Goal: Check status: Check status

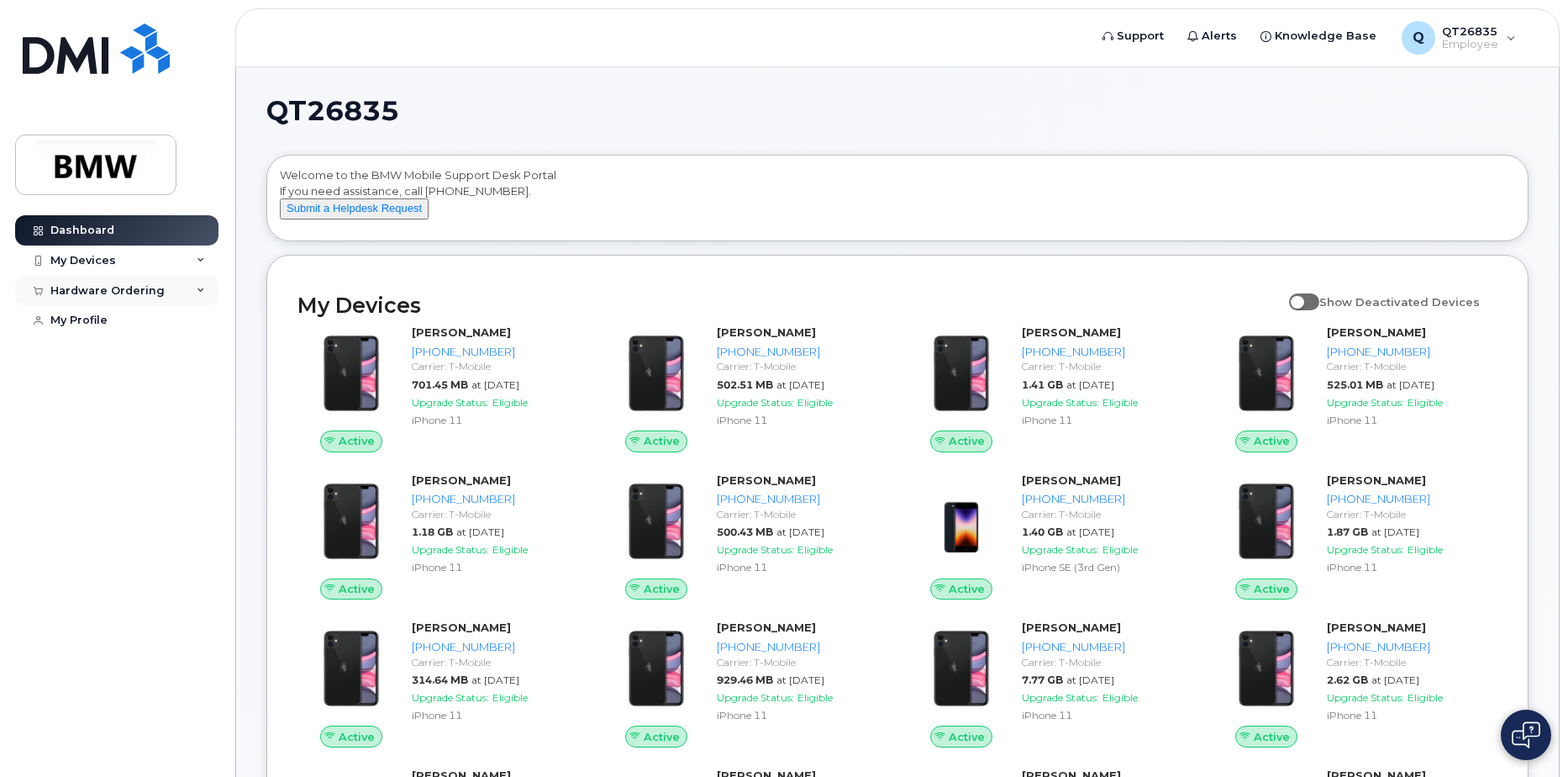
click at [200, 287] on icon at bounding box center [201, 291] width 9 height 9
click at [125, 320] on link "My Orders" at bounding box center [132, 321] width 174 height 32
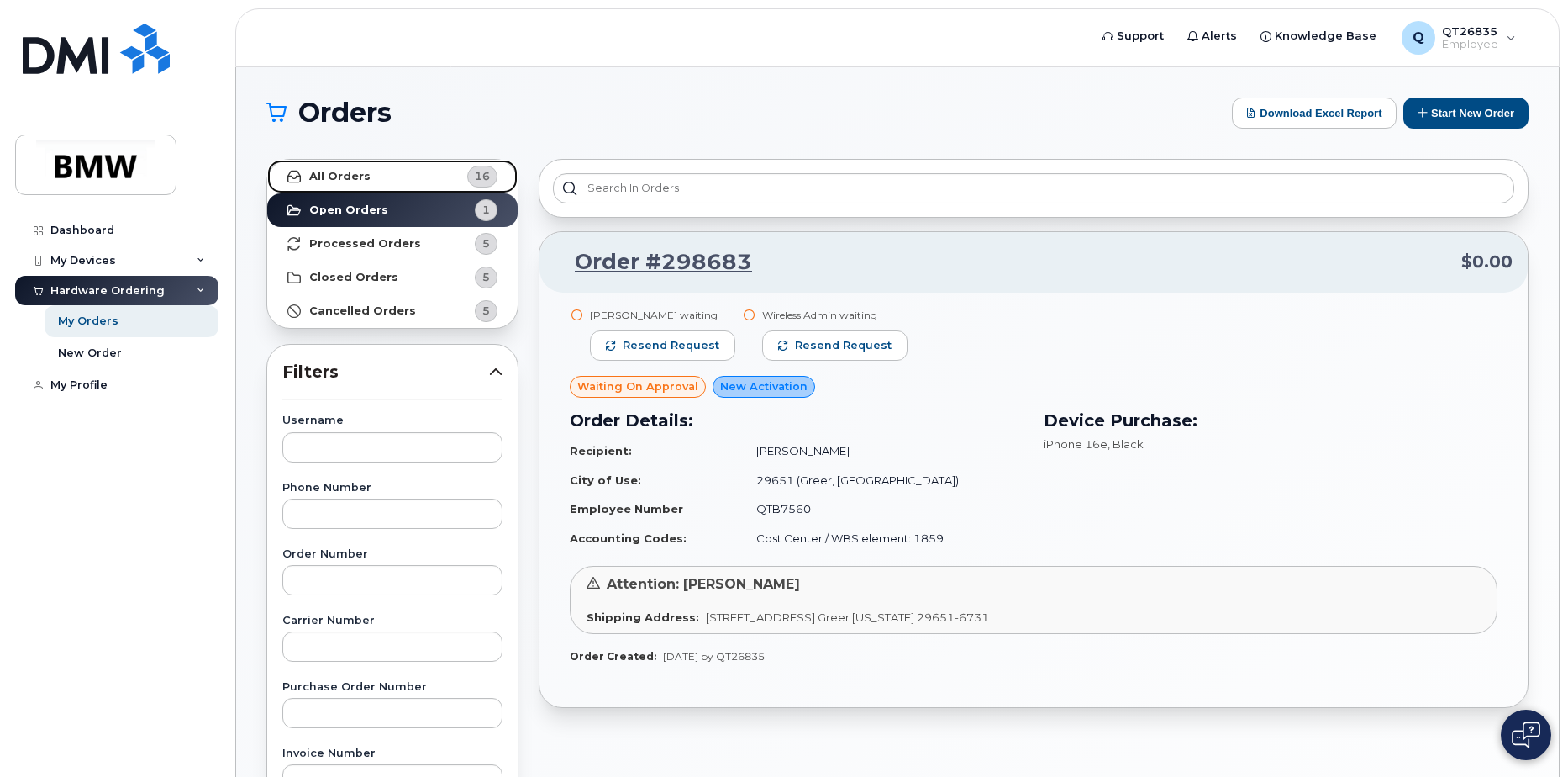
click at [481, 172] on span "16" at bounding box center [482, 176] width 15 height 16
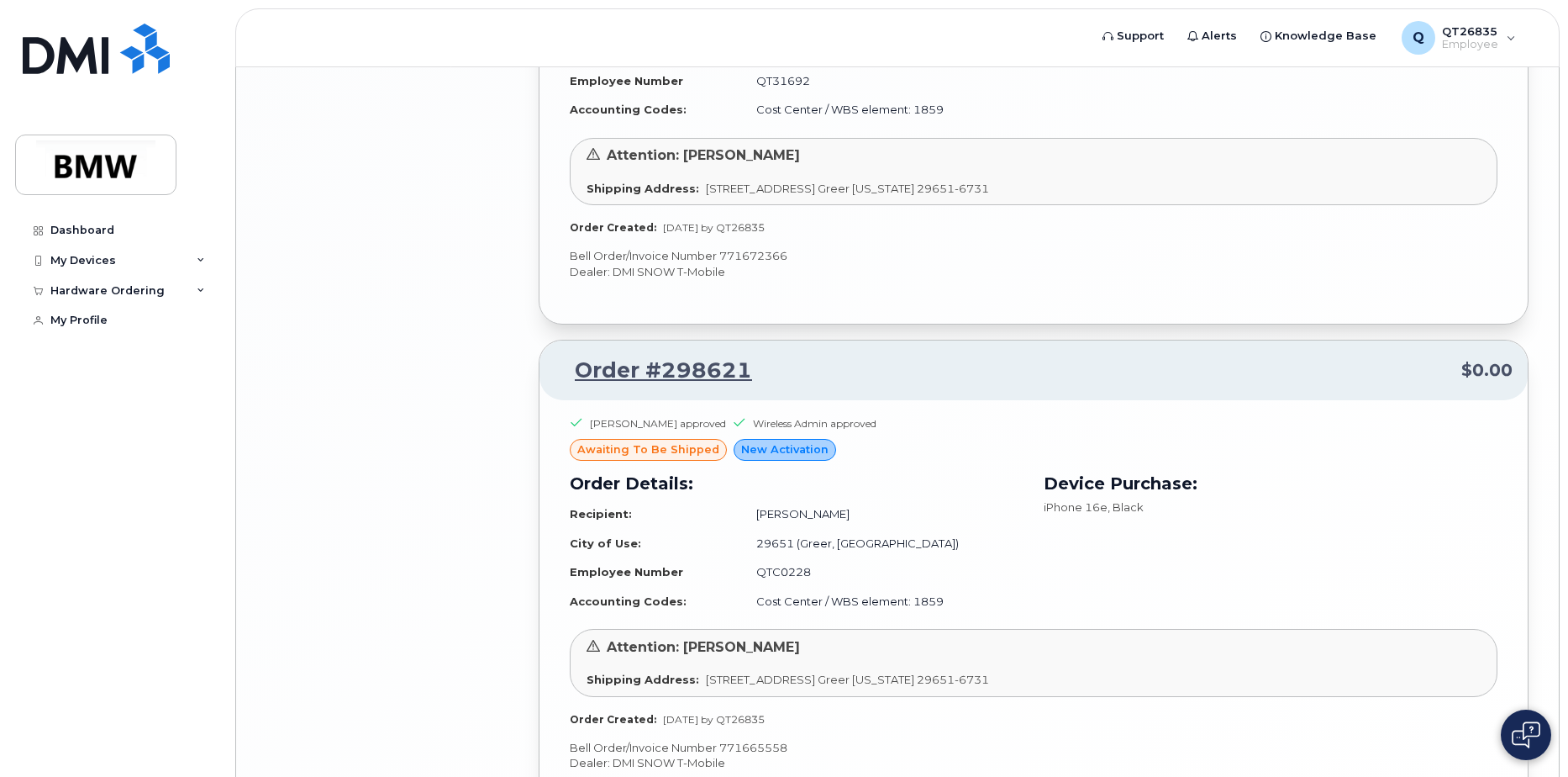
scroll to position [3590, 0]
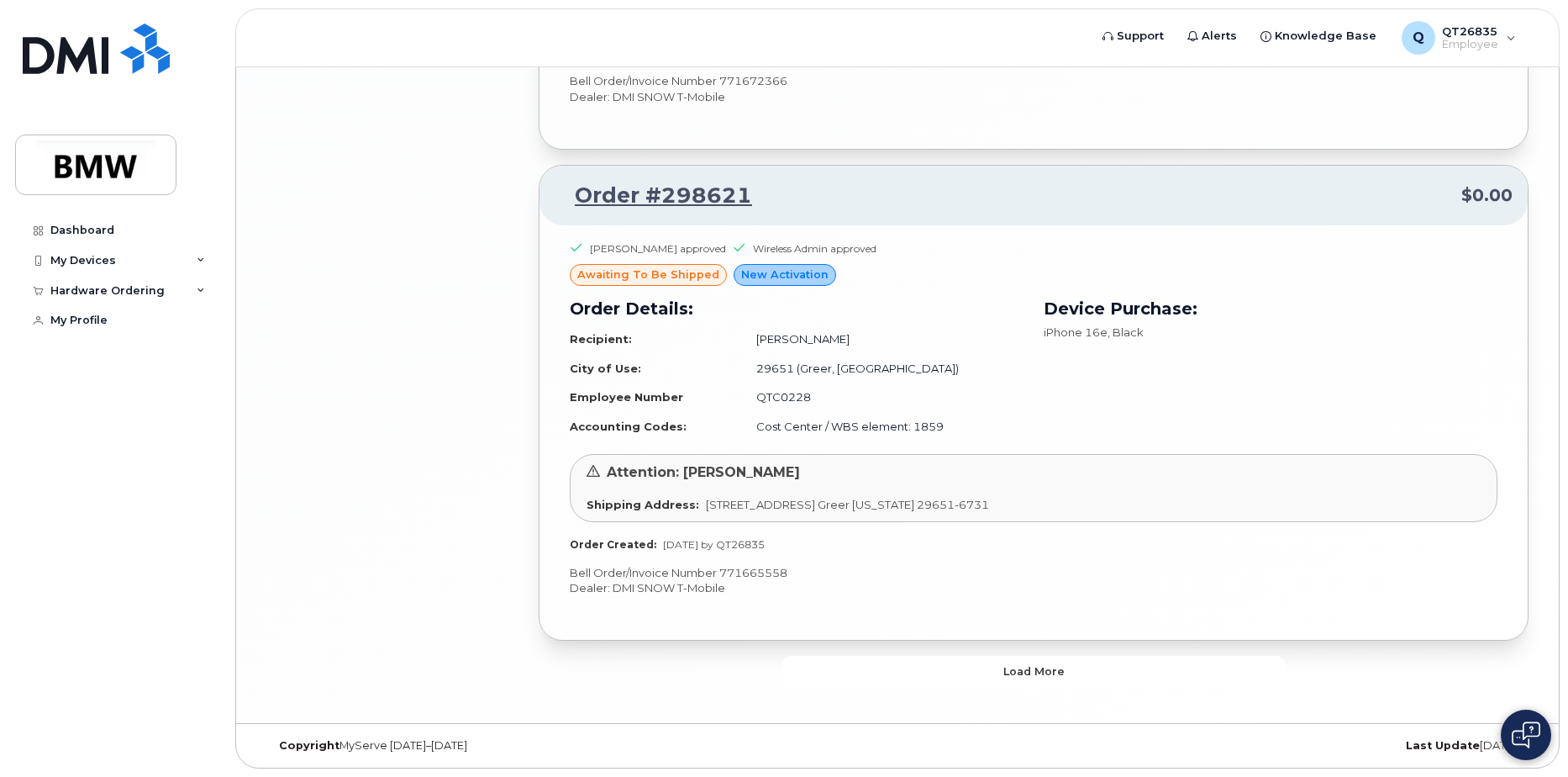
click at [1057, 657] on button "Load more" at bounding box center [1034, 671] width 505 height 30
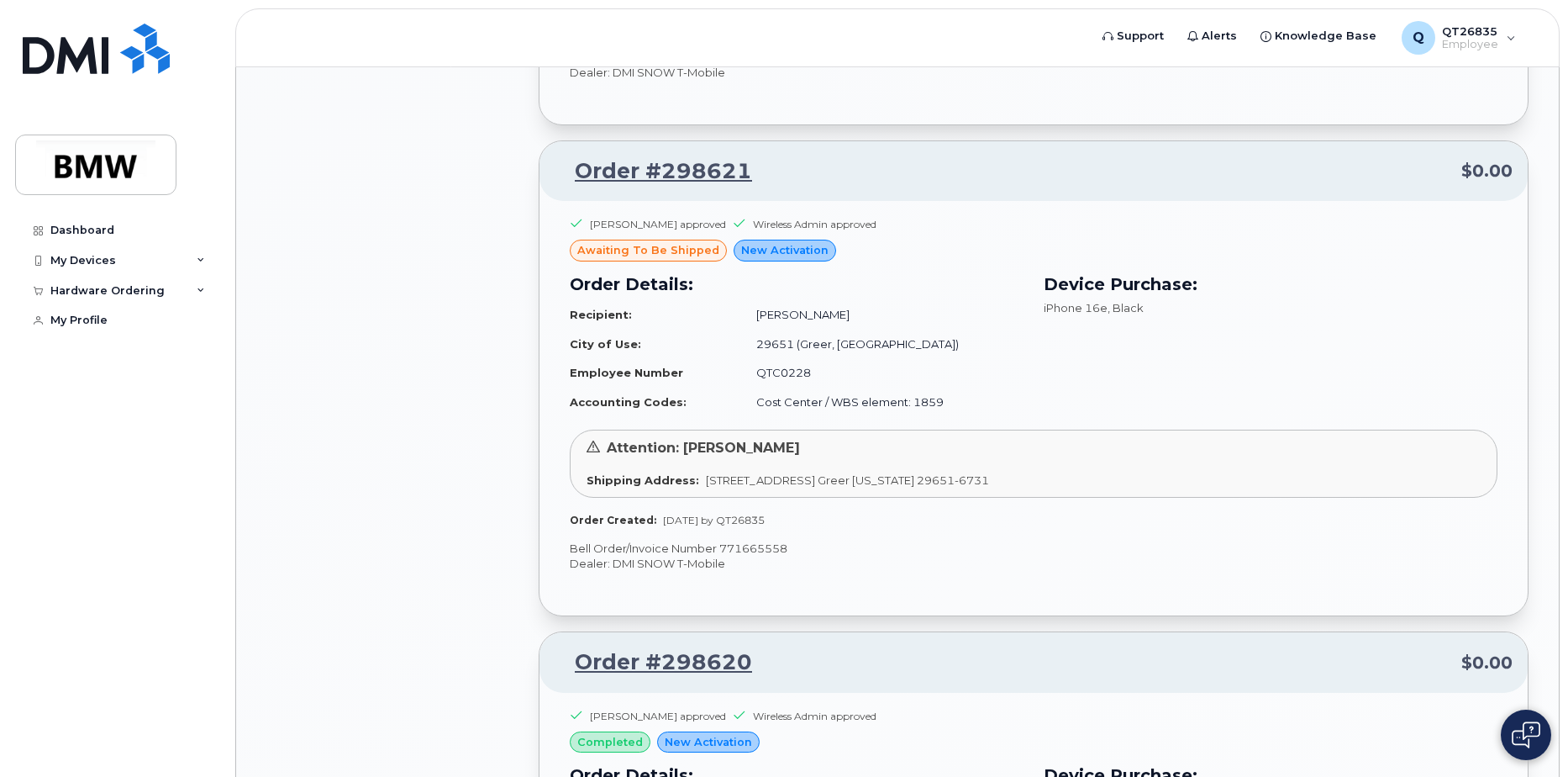
scroll to position [3698, 0]
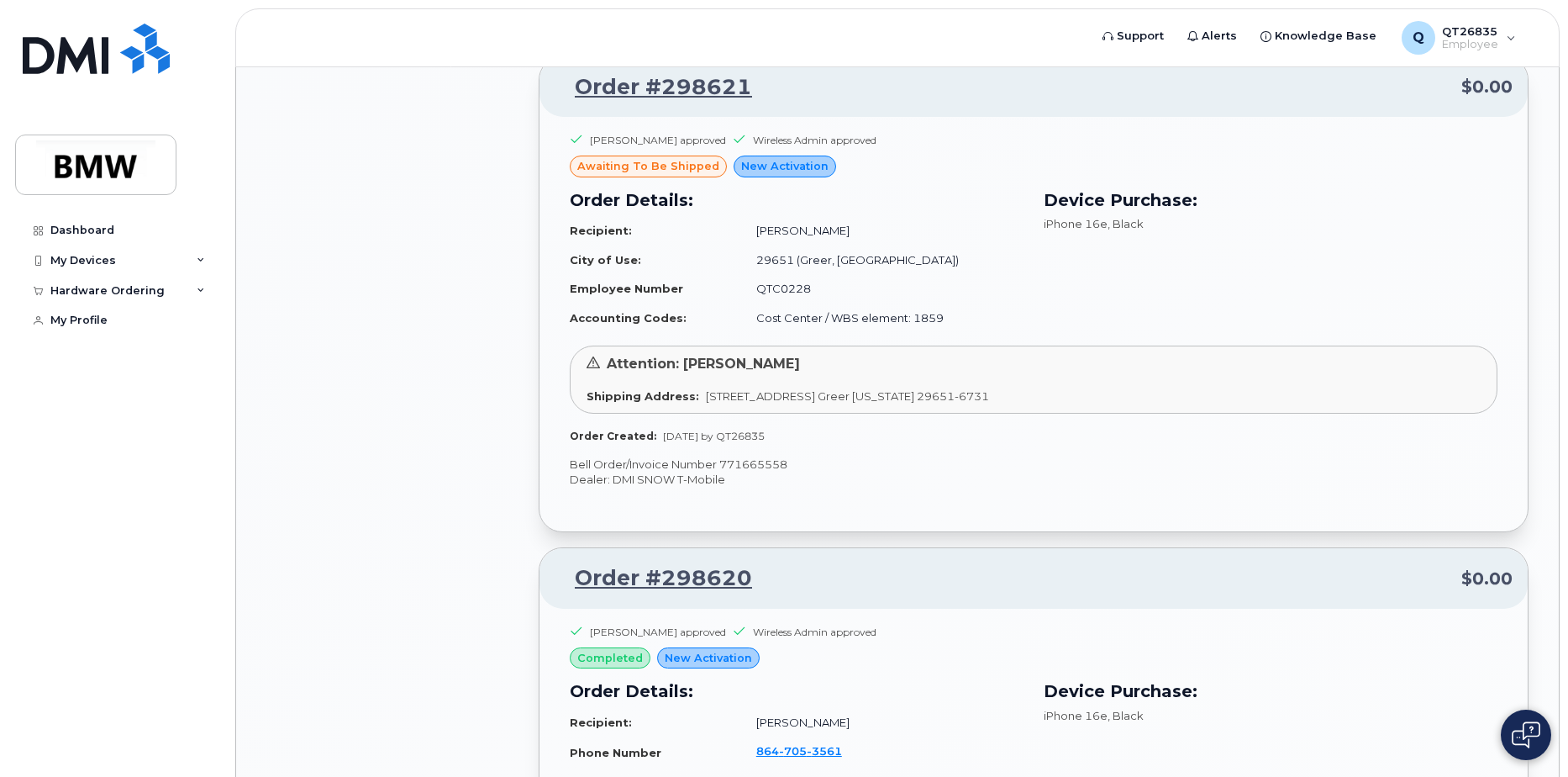
click at [903, 374] on div "Attention: [PERSON_NAME] Shipping Address: [STREET_ADDRESS] Greer [US_STATE] 29…" at bounding box center [1034, 379] width 928 height 67
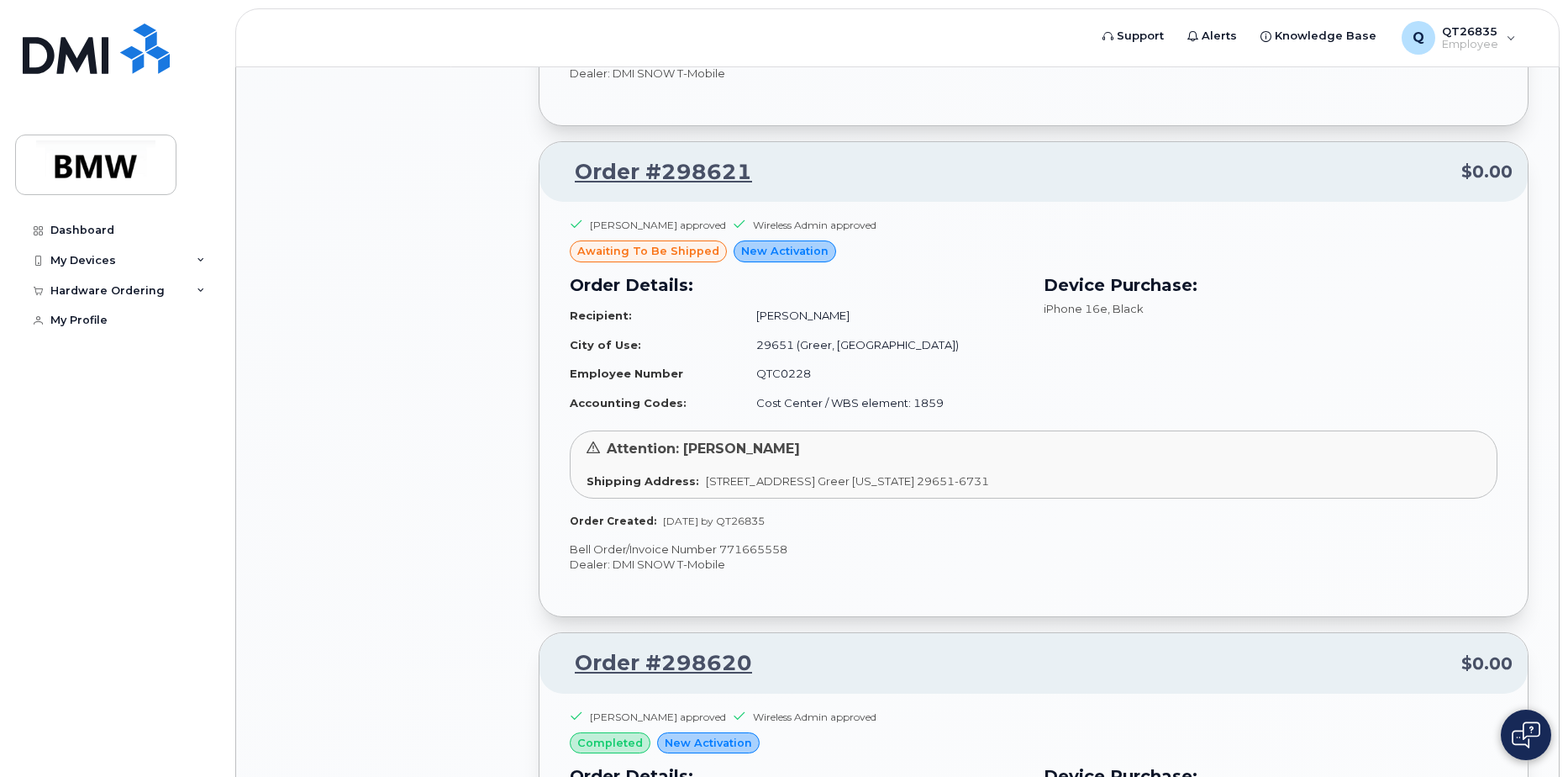
scroll to position [3614, 0]
drag, startPoint x: 815, startPoint y: 546, endPoint x: 718, endPoint y: 548, distance: 97.0
click at [718, 548] on p "Bell Order/Invoice Number 771665558" at bounding box center [1034, 548] width 928 height 16
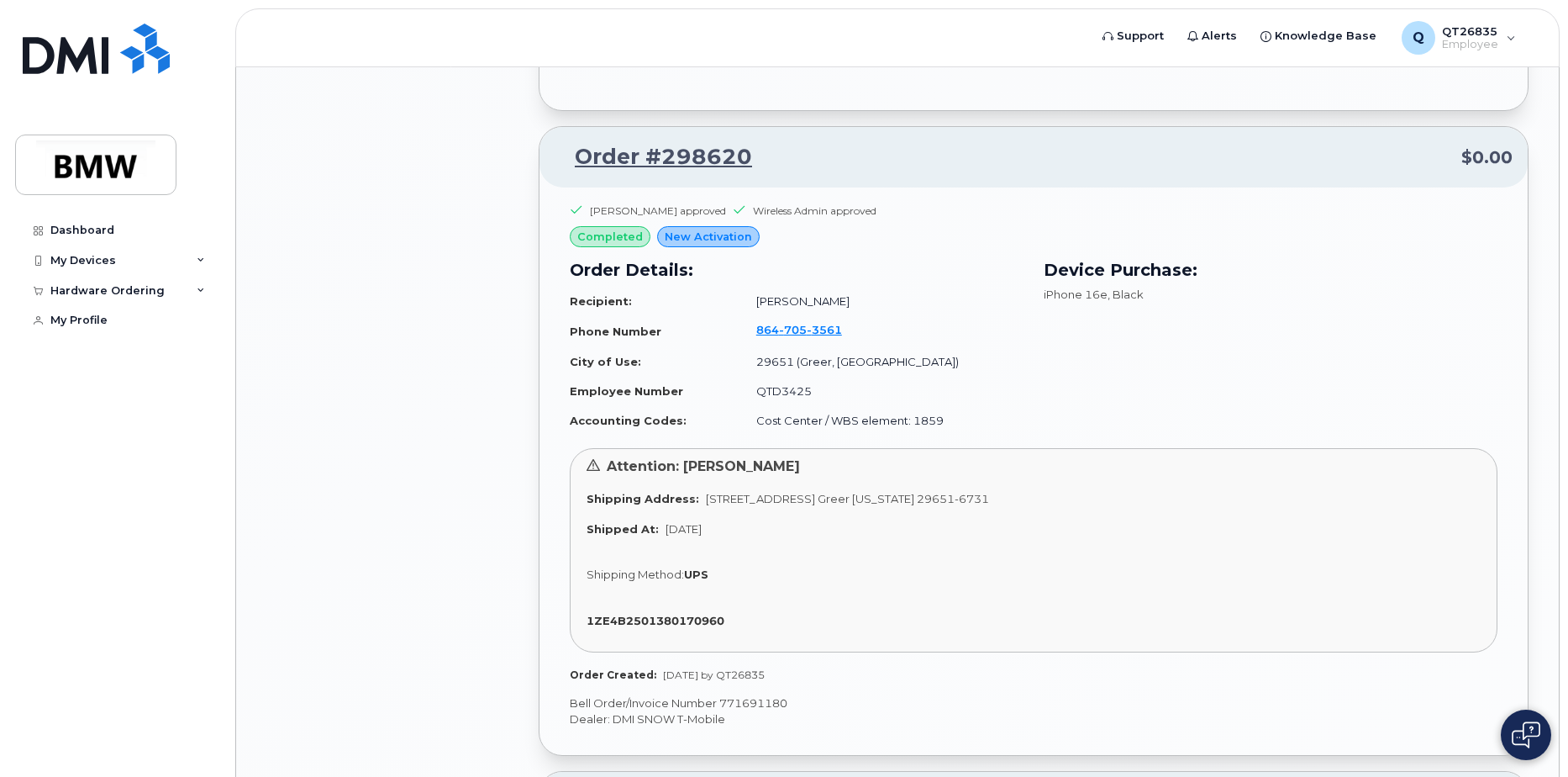
scroll to position [4119, 0]
